Goal: Information Seeking & Learning: Get advice/opinions

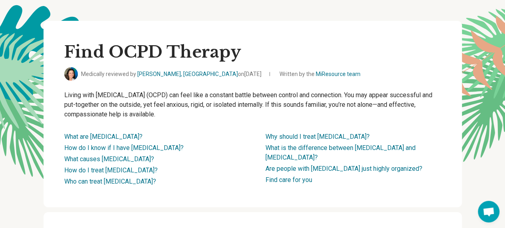
scroll to position [40, 0]
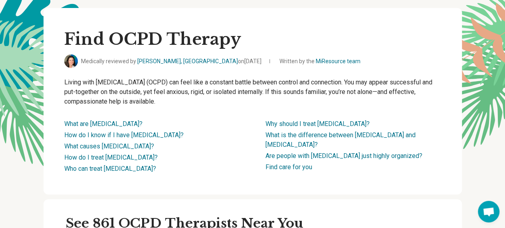
drag, startPoint x: 444, startPoint y: 93, endPoint x: 30, endPoint y: 163, distance: 420.2
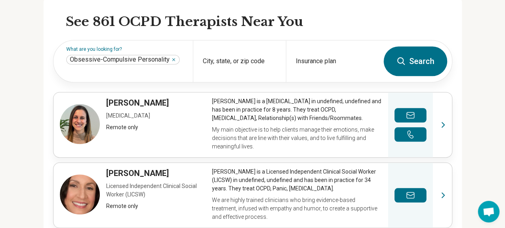
scroll to position [240, 0]
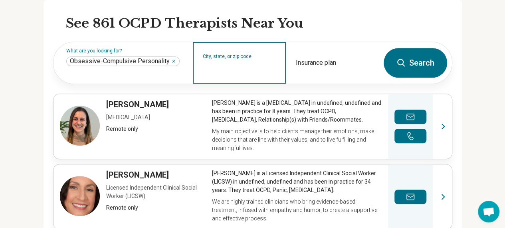
click at [239, 73] on input "City, state, or zip code" at bounding box center [239, 68] width 73 height 10
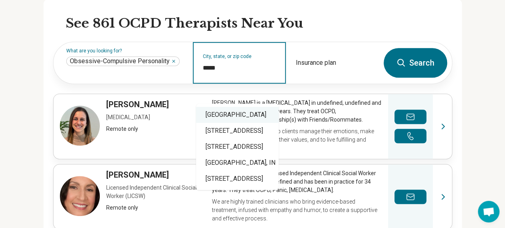
click at [247, 114] on div "Minneapolis, MN 55406" at bounding box center [237, 115] width 83 height 16
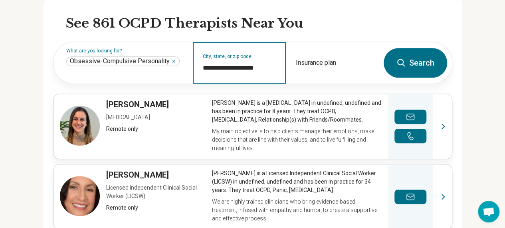
type input "**********"
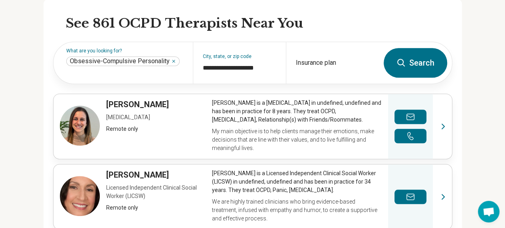
click at [402, 66] on icon at bounding box center [401, 63] width 8 height 8
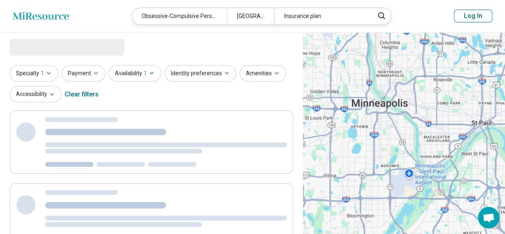
select select "***"
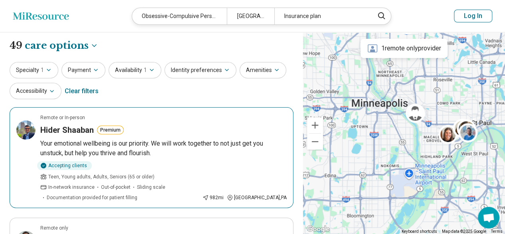
click at [166, 148] on p "Your emotional wellbeing is our priority. We will work together to not just get…" at bounding box center [163, 148] width 246 height 19
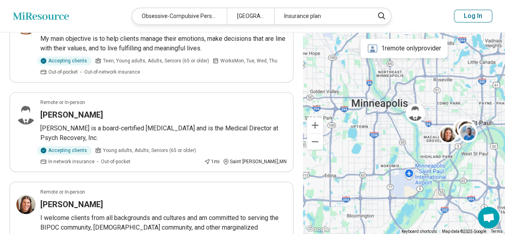
scroll to position [279, 0]
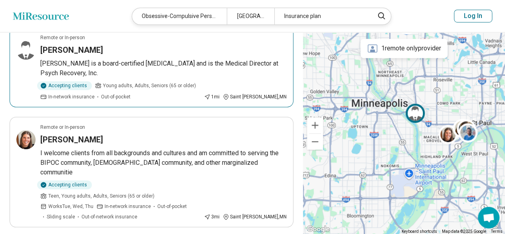
click at [74, 46] on article "Remote or In-person Craig Vine Dr. Craig Vine is a board-certified psychiatrist…" at bounding box center [152, 67] width 284 height 80
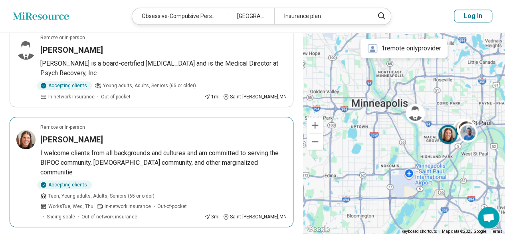
click at [93, 134] on h3 "Alyssum Anderson" at bounding box center [71, 139] width 63 height 11
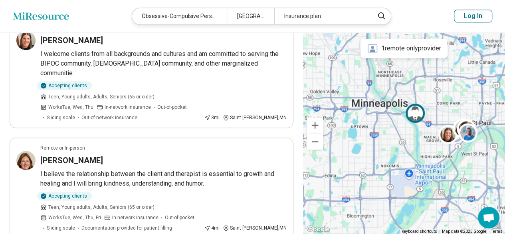
scroll to position [399, 0]
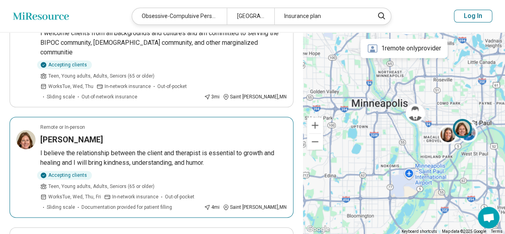
click at [105, 148] on p "I believe the relationship between the client and therapist is essential to gro…" at bounding box center [163, 157] width 246 height 19
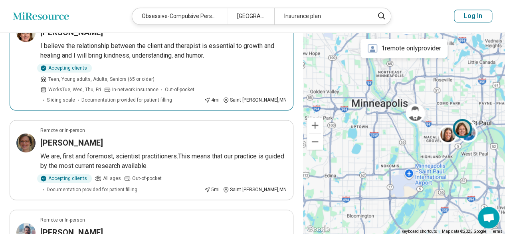
scroll to position [519, 0]
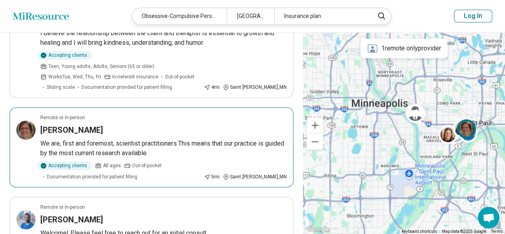
click at [161, 124] on div "Amanda Holly" at bounding box center [163, 129] width 246 height 11
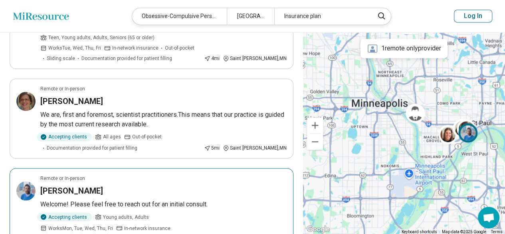
scroll to position [599, 0]
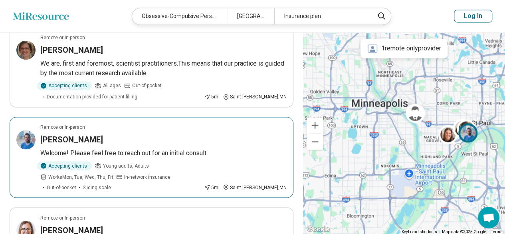
click at [148, 148] on p "Welcome! Please feel free to reach out for an initial consult." at bounding box center [163, 153] width 246 height 10
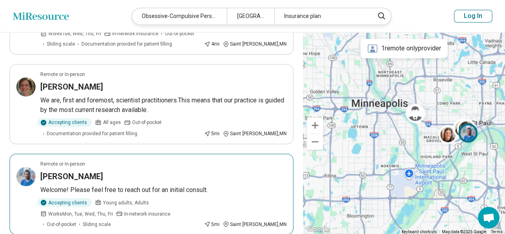
scroll to position [559, 0]
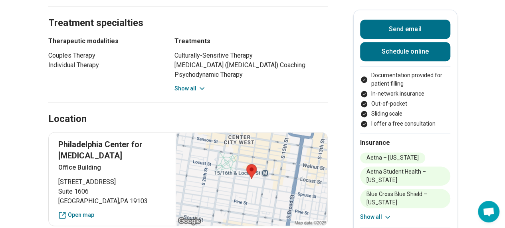
scroll to position [479, 0]
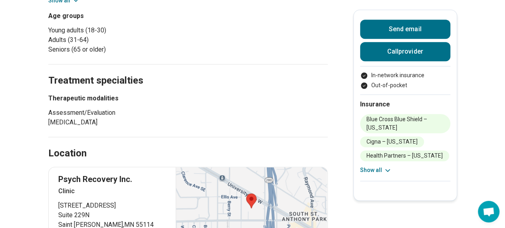
scroll to position [639, 0]
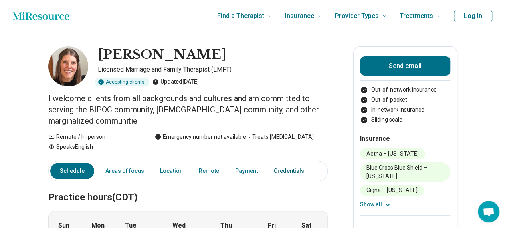
click at [272, 169] on link "Credentials" at bounding box center [291, 170] width 45 height 16
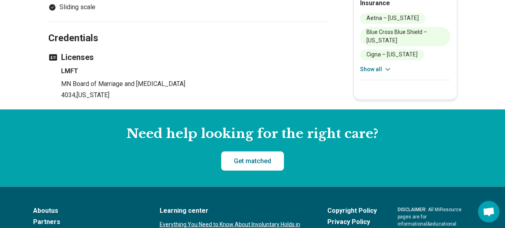
scroll to position [698, 0]
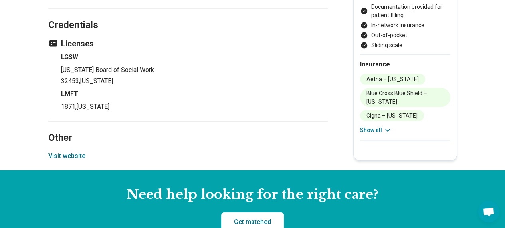
scroll to position [798, 0]
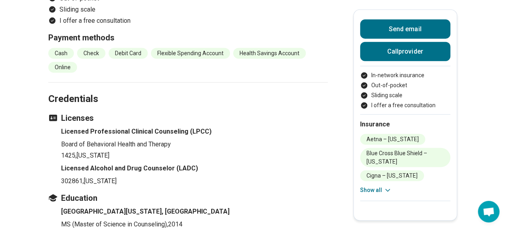
scroll to position [838, 0]
